Goal: Task Accomplishment & Management: Manage account settings

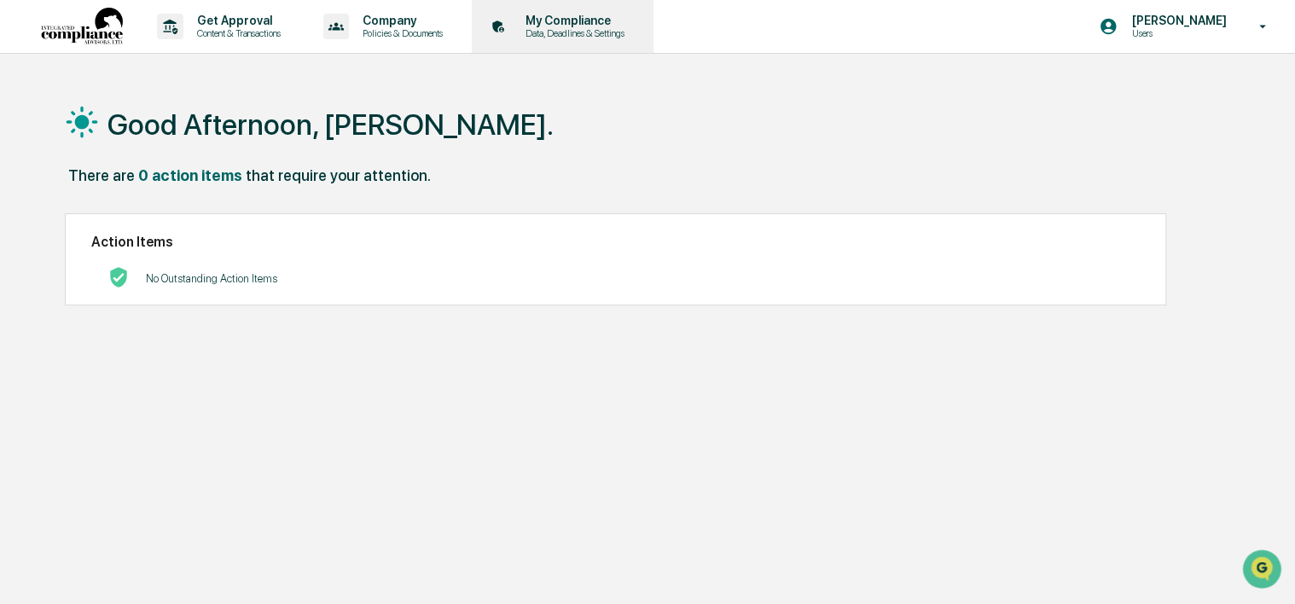
click at [556, 24] on p "My Compliance" at bounding box center [572, 21] width 121 height 14
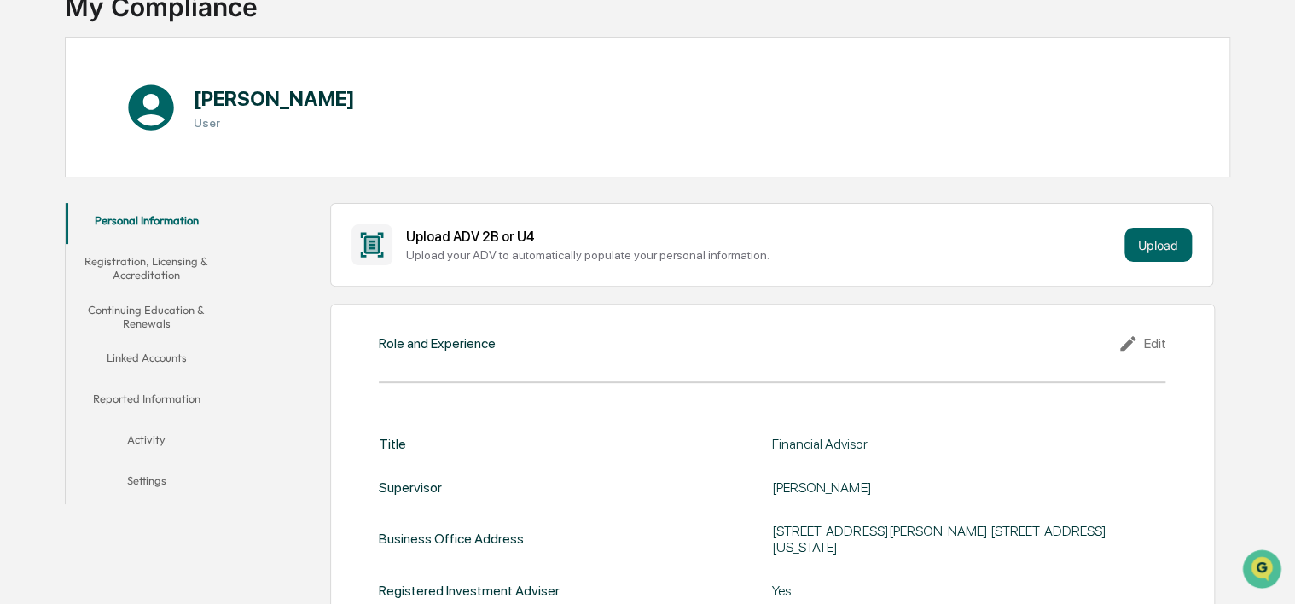
scroll to position [171, 0]
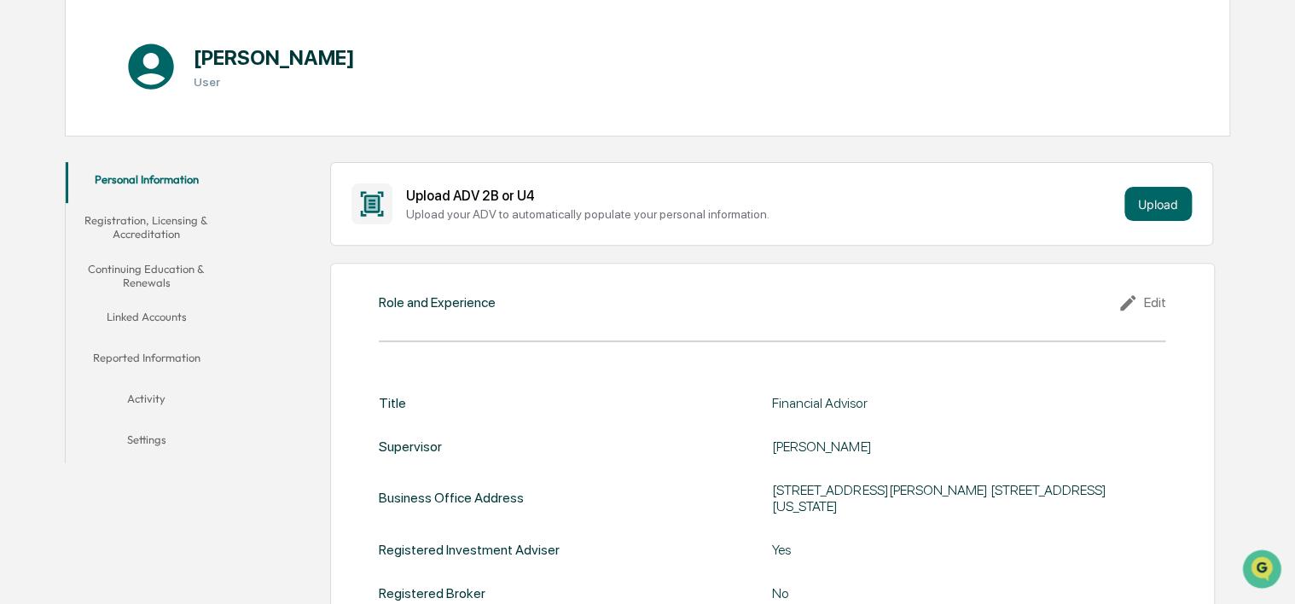
click at [160, 272] on button "Continuing Education & Renewals" at bounding box center [147, 276] width 162 height 49
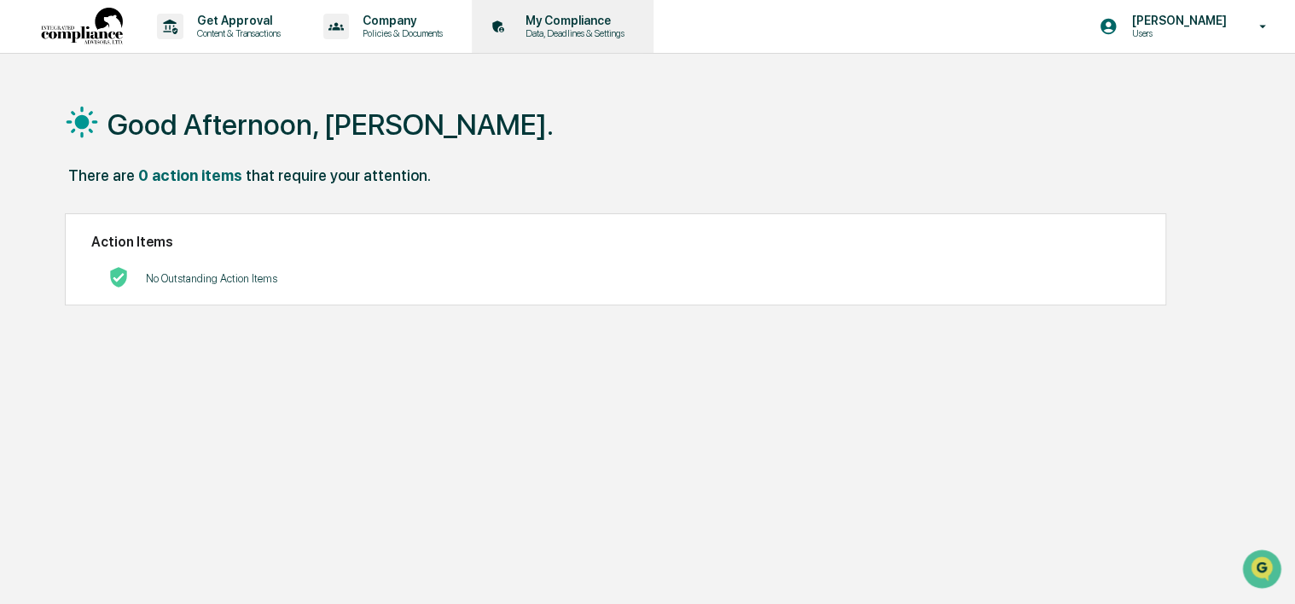
click at [566, 34] on p "Data, Deadlines & Settings" at bounding box center [572, 33] width 121 height 12
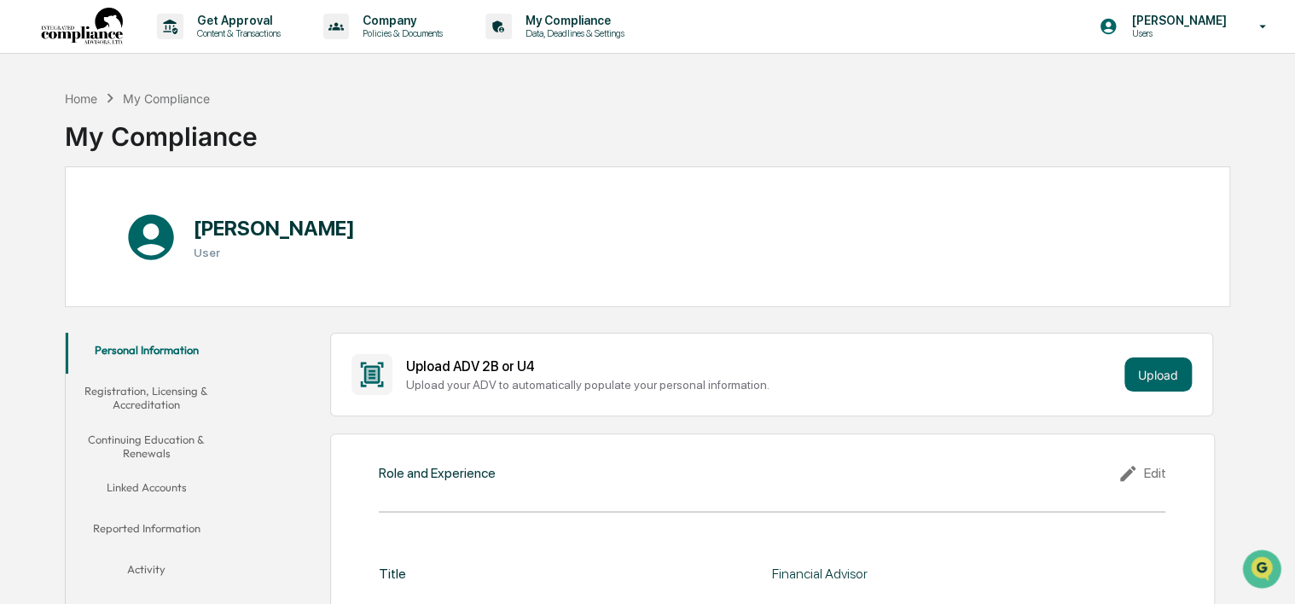
click at [127, 439] on button "Continuing Education & Renewals" at bounding box center [147, 446] width 162 height 49
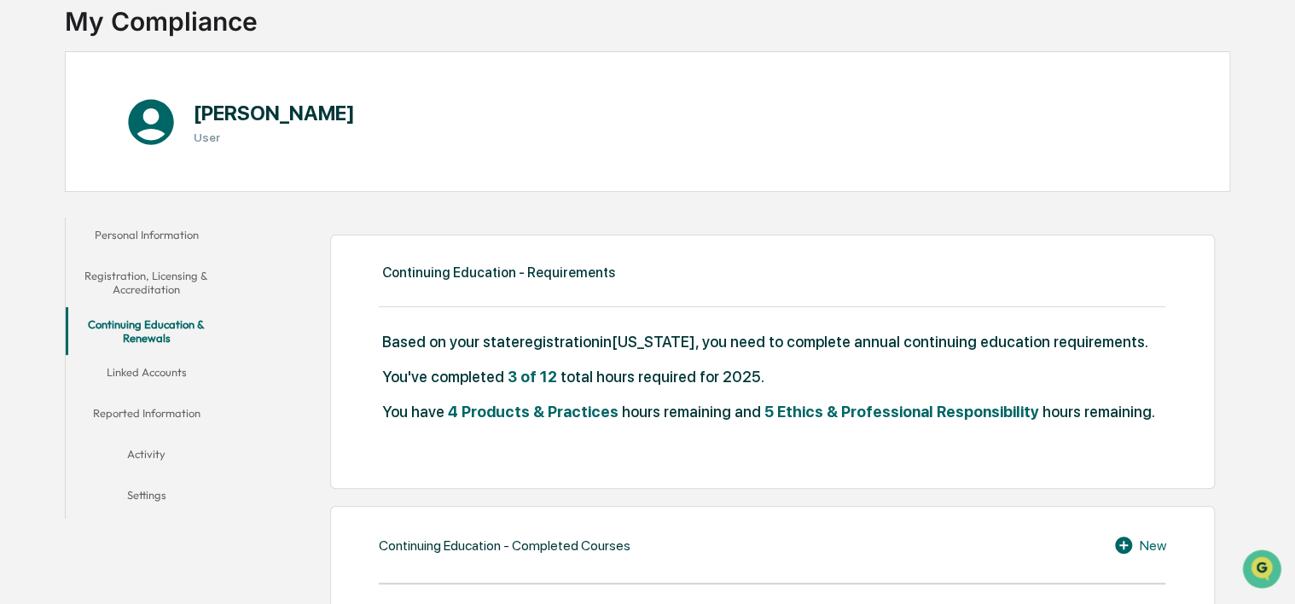
scroll to position [341, 0]
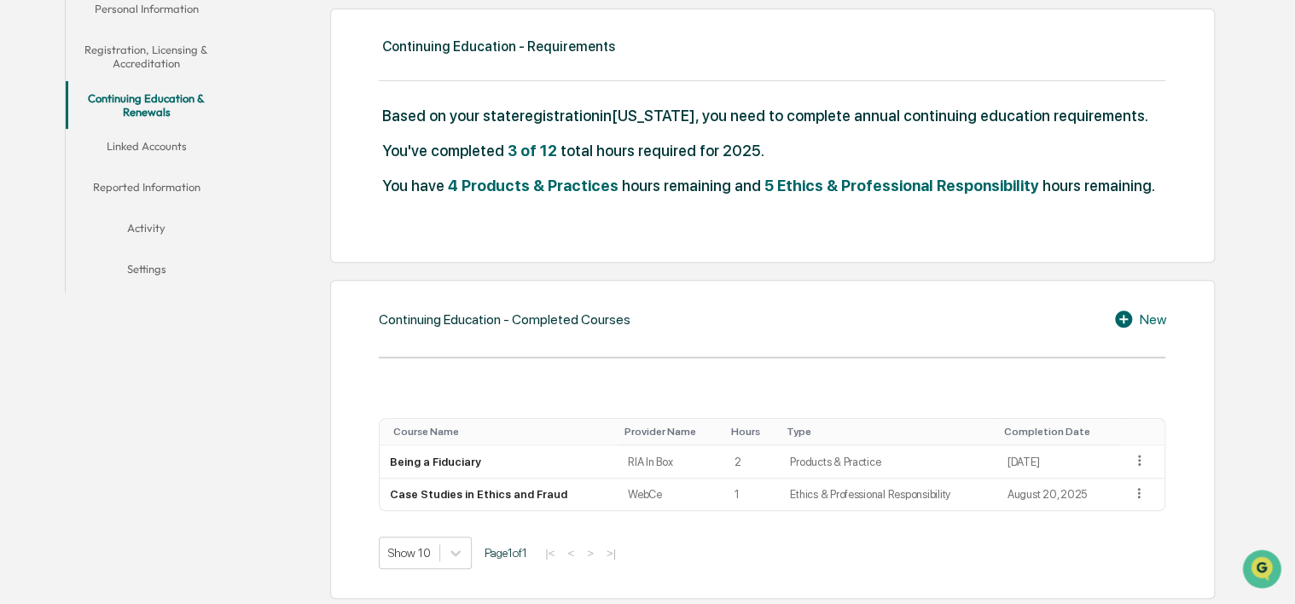
click at [1119, 321] on icon at bounding box center [1123, 318] width 17 height 17
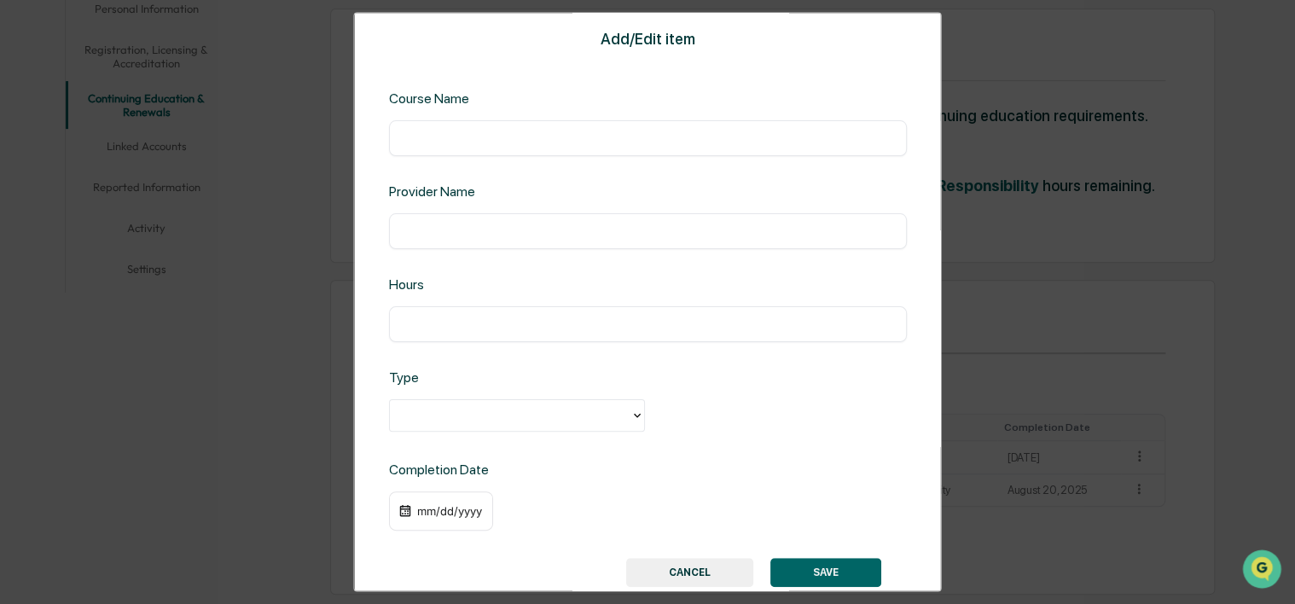
click at [448, 130] on input "text" at bounding box center [647, 138] width 492 height 17
click at [450, 136] on input "********" at bounding box center [647, 138] width 492 height 17
type input "**********"
click at [461, 233] on input "text" at bounding box center [647, 231] width 492 height 17
type input "*****"
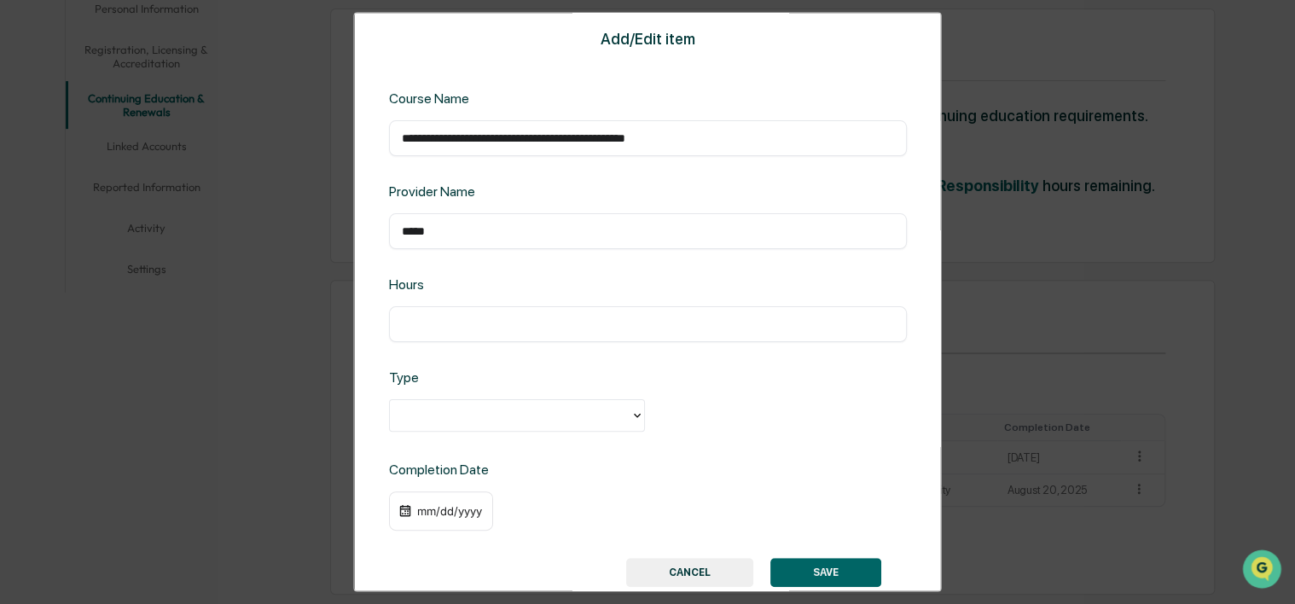
click at [455, 329] on input "text" at bounding box center [647, 324] width 492 height 17
type input "*"
click at [475, 417] on div at bounding box center [508, 416] width 223 height 20
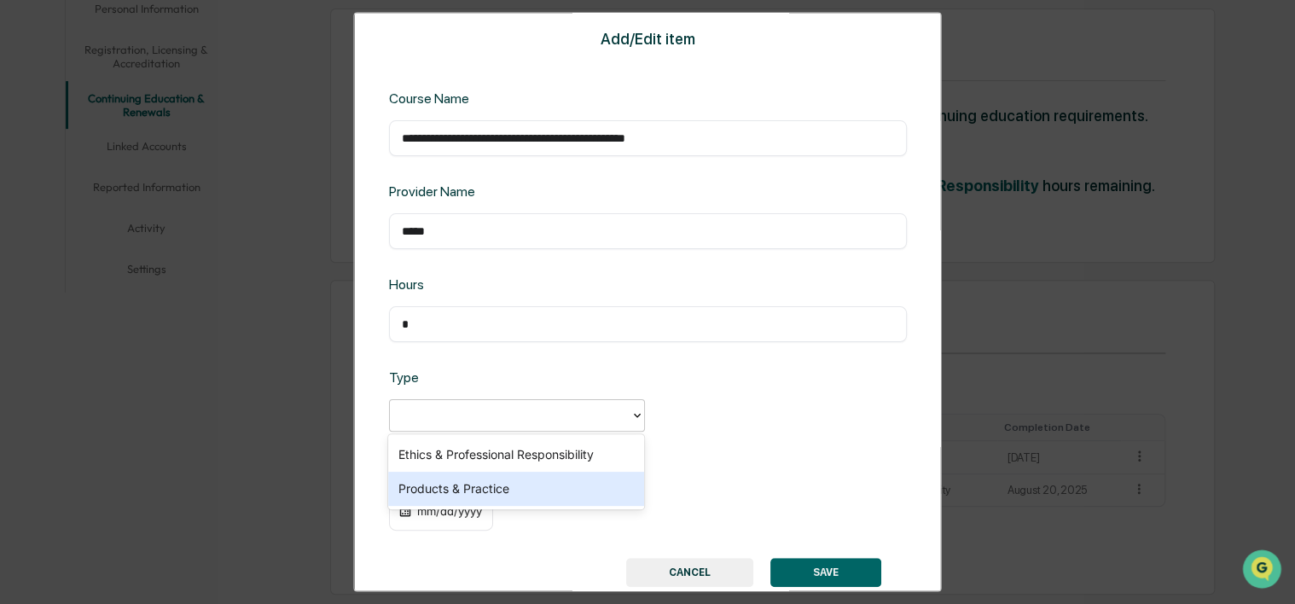
click at [477, 487] on div "Products & Practice" at bounding box center [516, 489] width 256 height 34
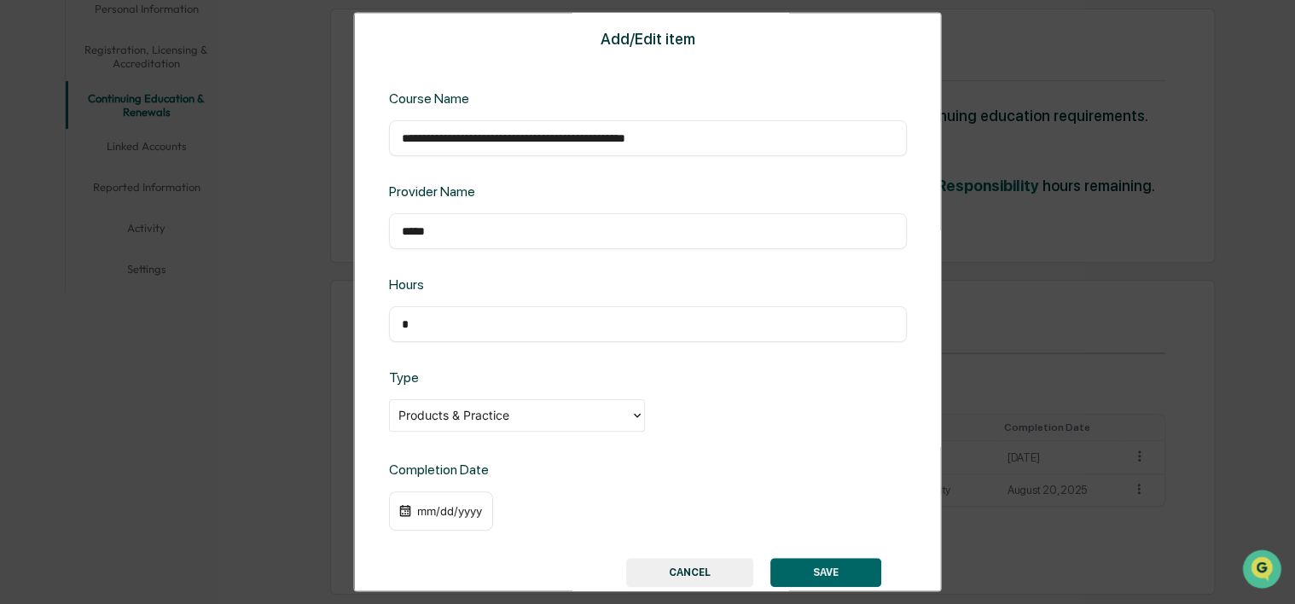
click at [417, 512] on div "mm/dd/yyyy" at bounding box center [449, 512] width 68 height 14
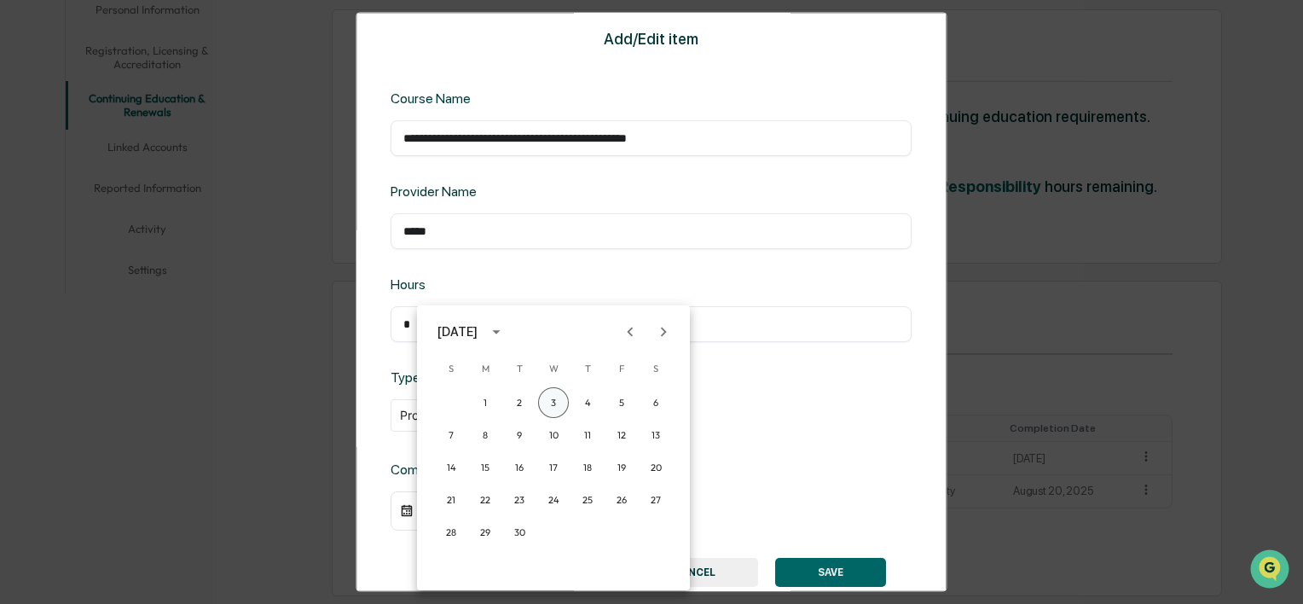
click at [550, 399] on button "3" at bounding box center [553, 402] width 31 height 31
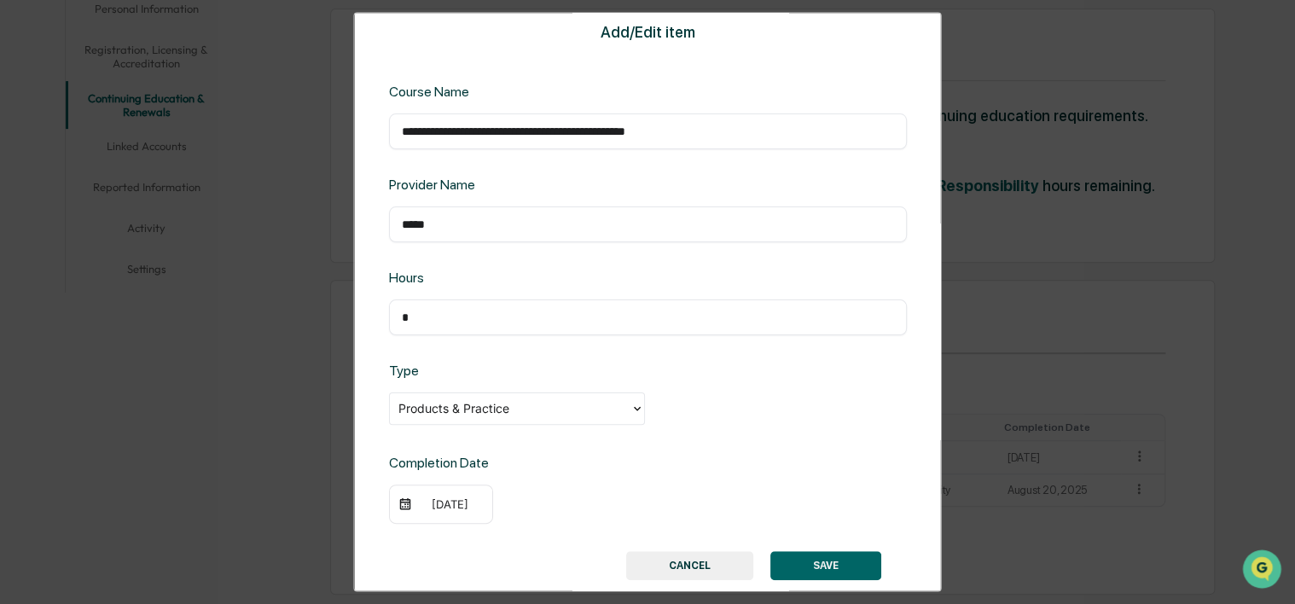
scroll to position [0, 0]
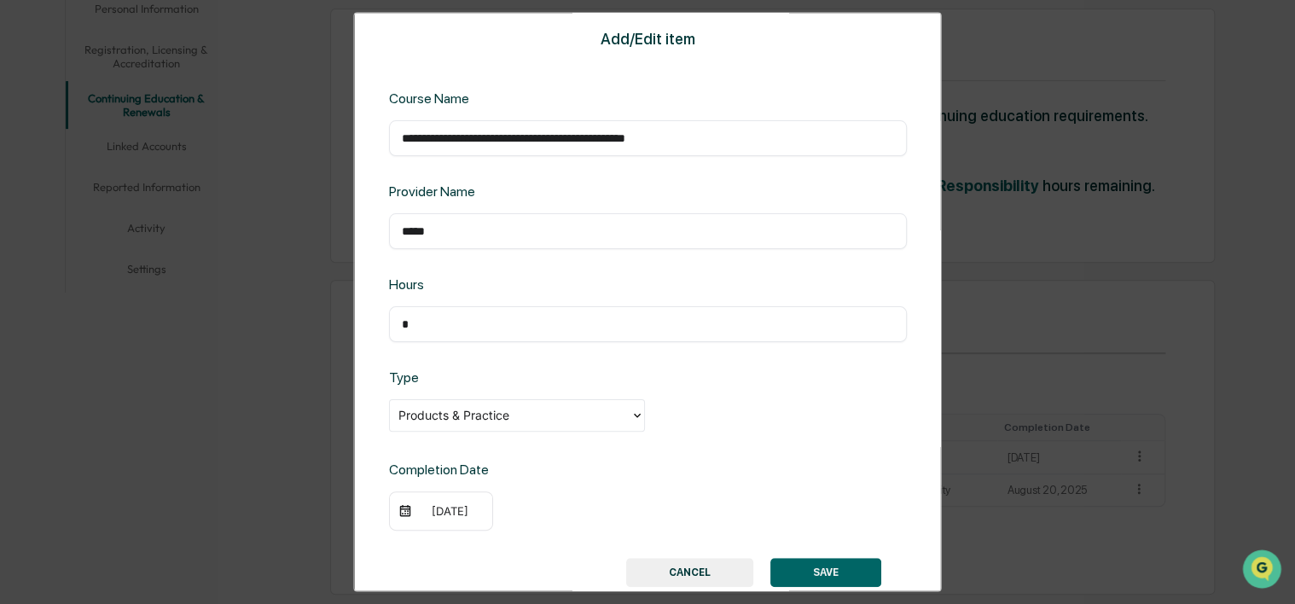
click at [828, 565] on button "SAVE" at bounding box center [825, 572] width 111 height 29
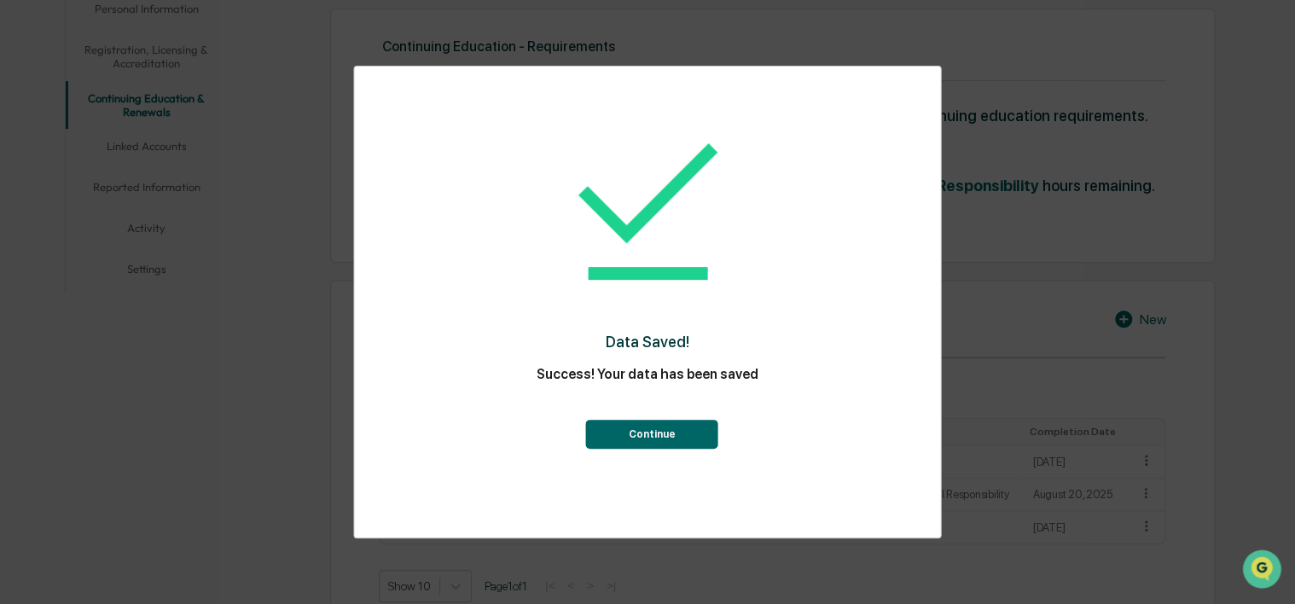
click at [666, 434] on button "Continue" at bounding box center [652, 434] width 132 height 29
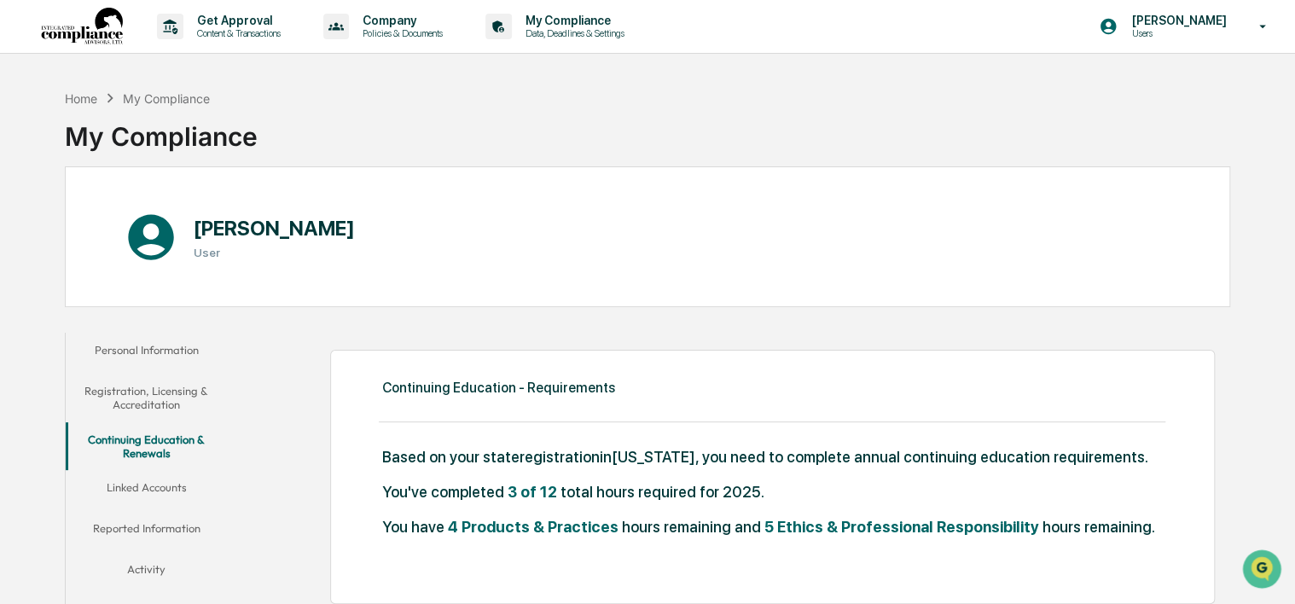
click at [184, 357] on button "Personal Information" at bounding box center [147, 353] width 162 height 41
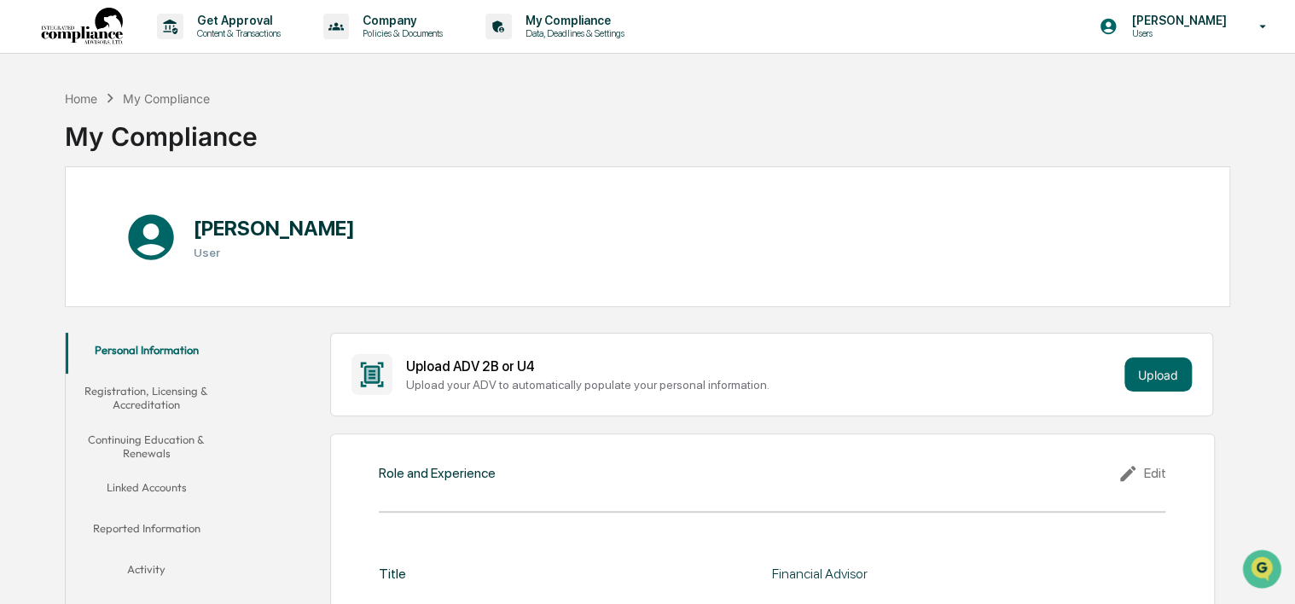
click at [174, 387] on button "Registration, Licensing & Accreditation" at bounding box center [147, 398] width 162 height 49
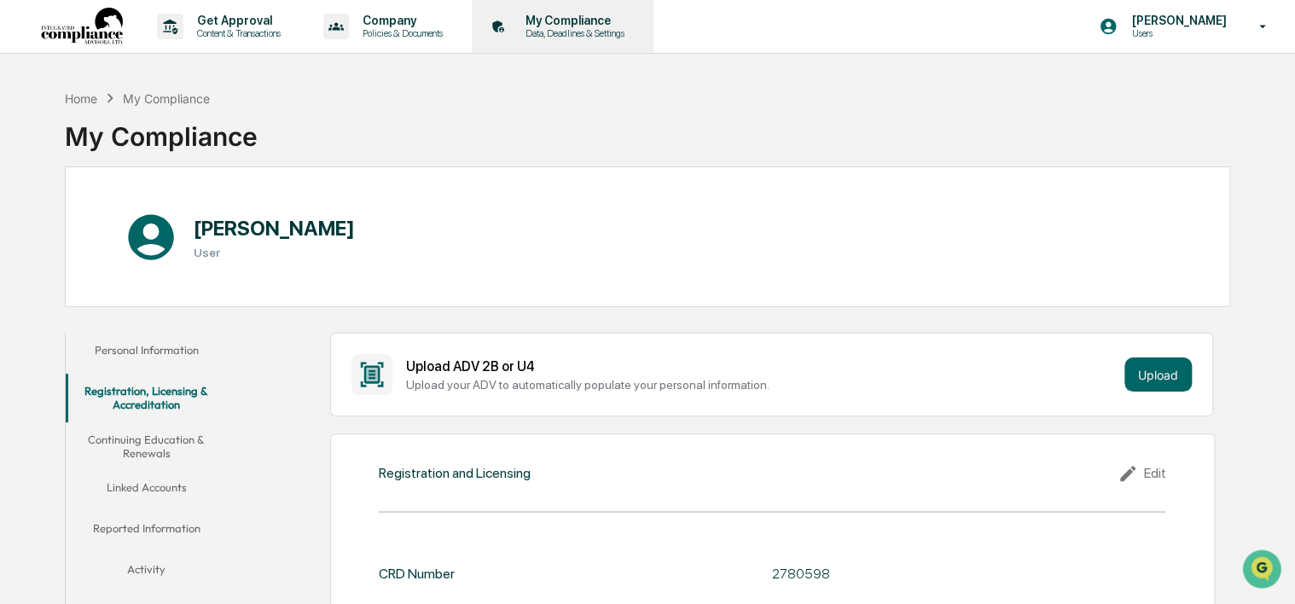
click at [577, 20] on p "My Compliance" at bounding box center [572, 21] width 121 height 14
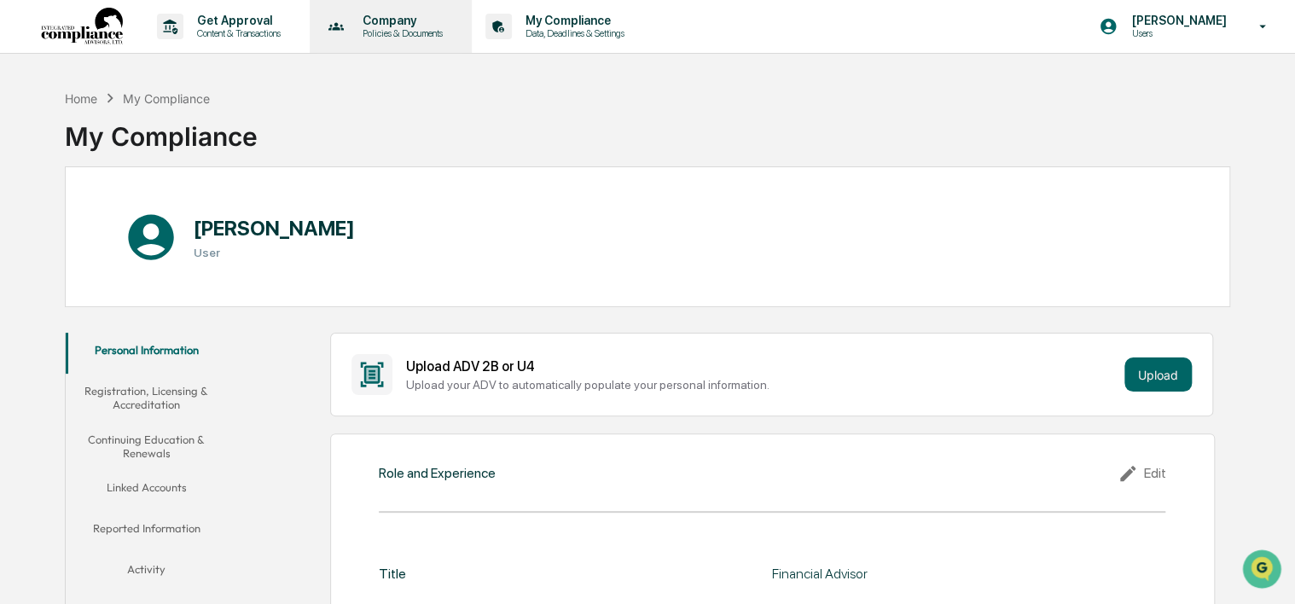
click at [417, 24] on p "Company" at bounding box center [400, 21] width 102 height 14
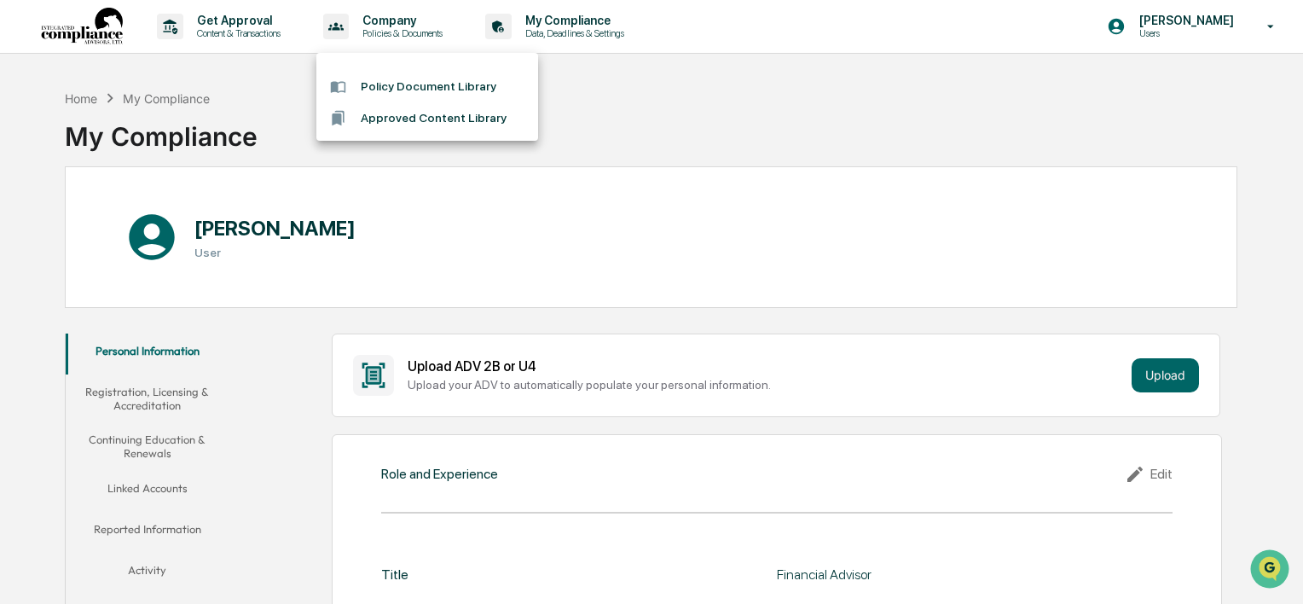
click at [154, 450] on div at bounding box center [651, 302] width 1303 height 604
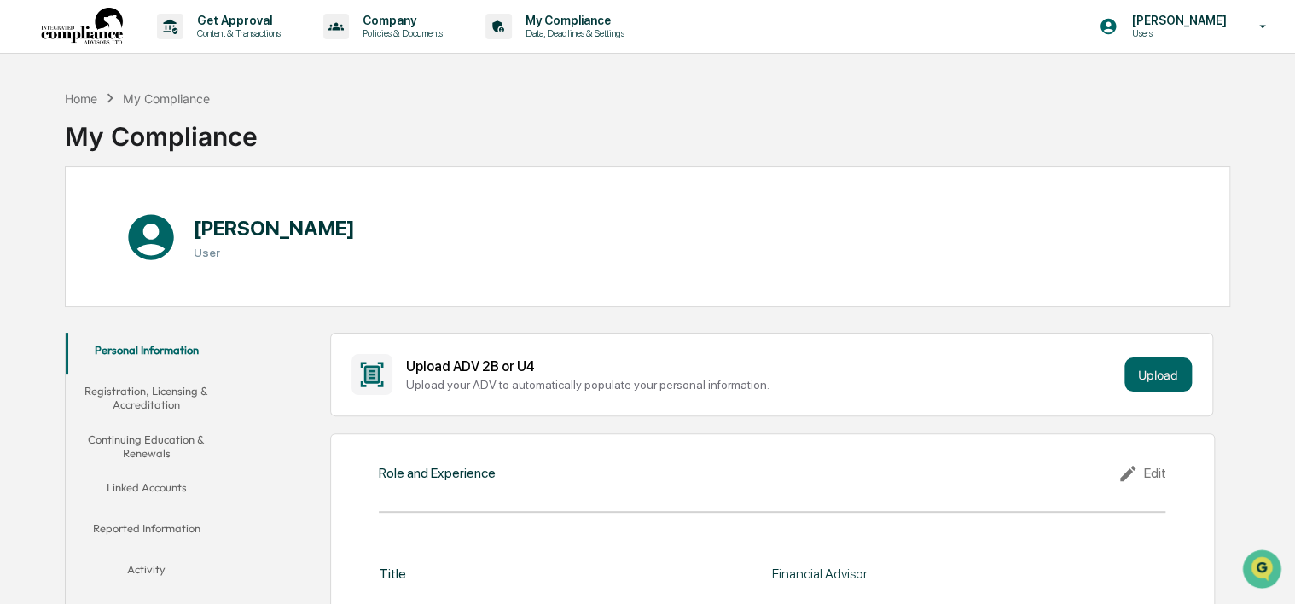
click at [148, 444] on button "Continuing Education & Renewals" at bounding box center [147, 446] width 162 height 49
